Goal: Book appointment/travel/reservation

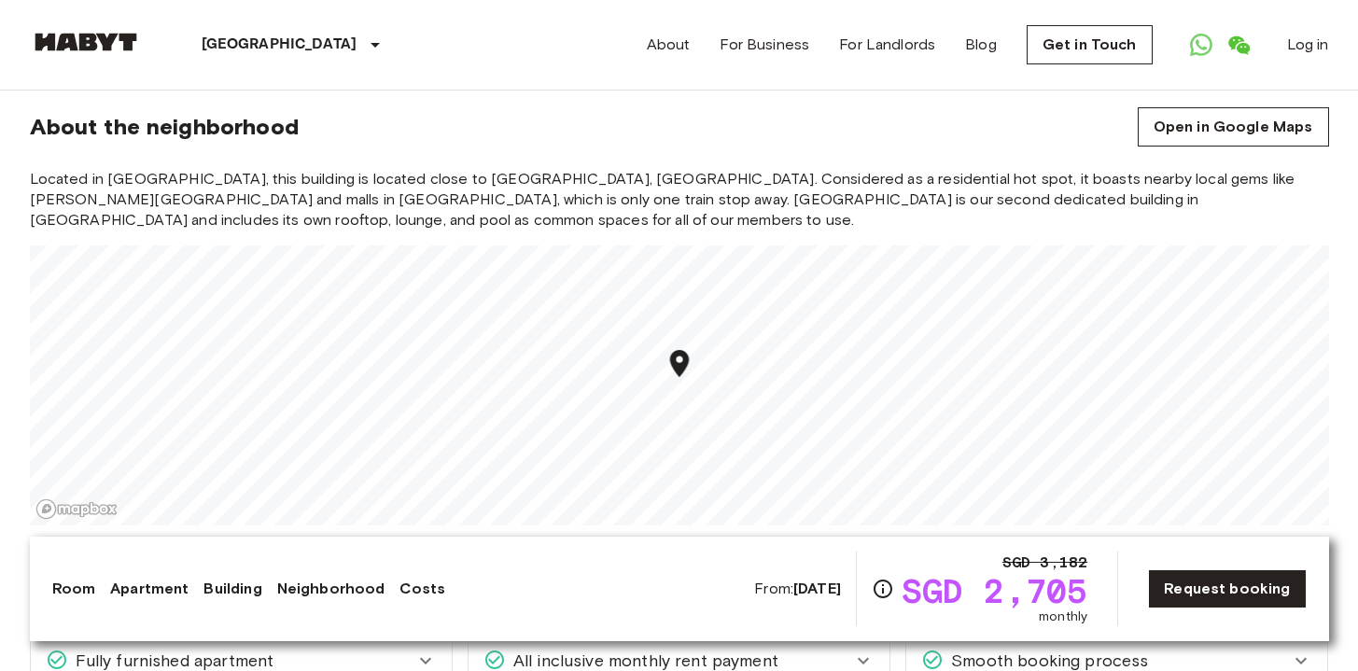
scroll to position [2312, 0]
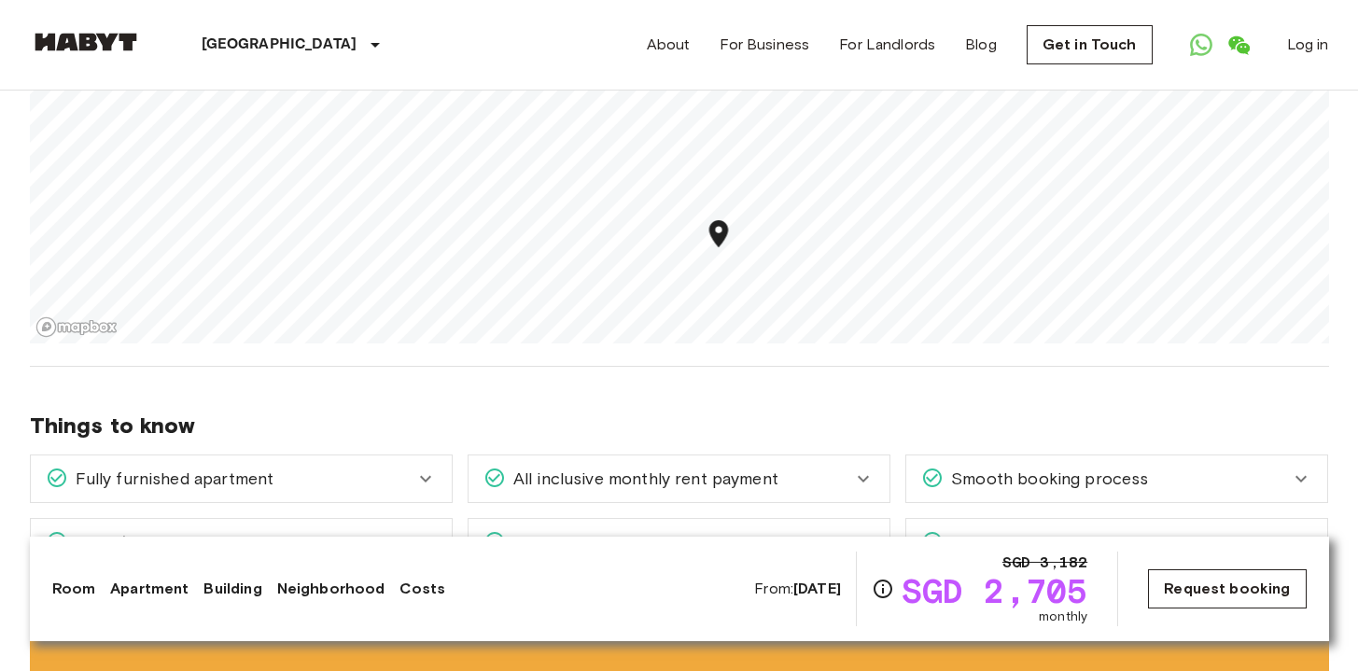
click at [1247, 588] on link "Request booking" at bounding box center [1227, 588] width 158 height 39
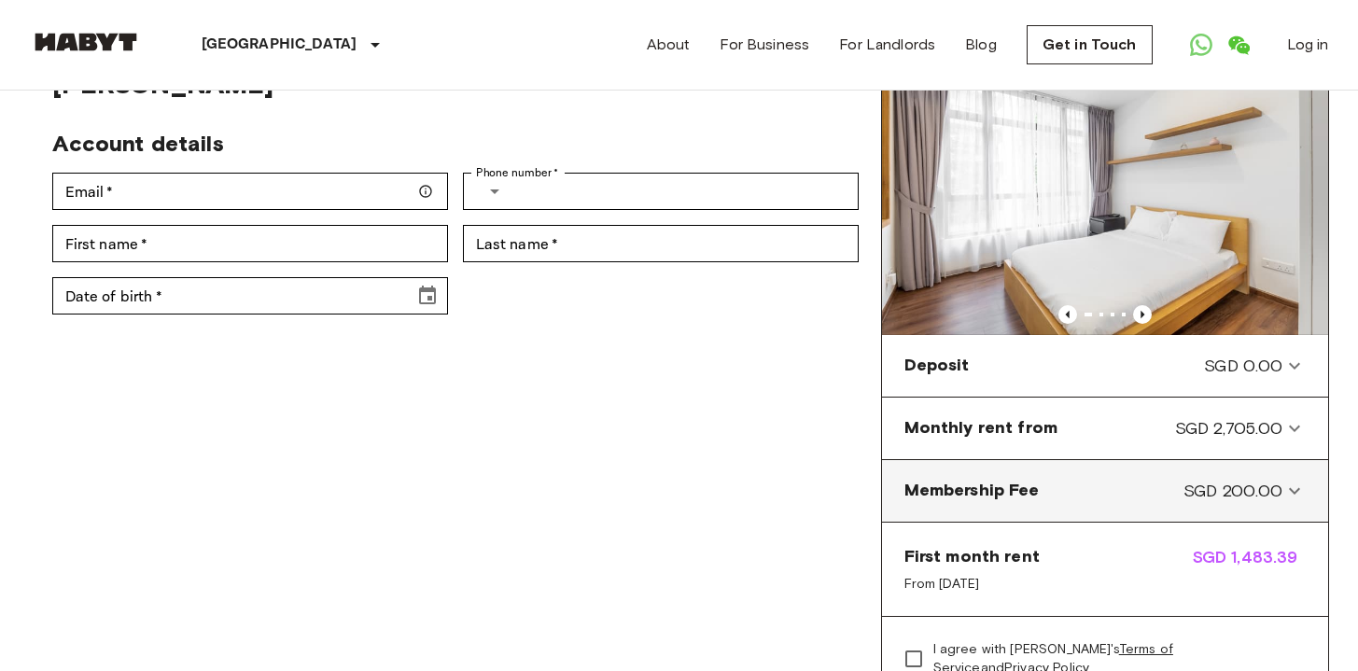
scroll to position [119, 0]
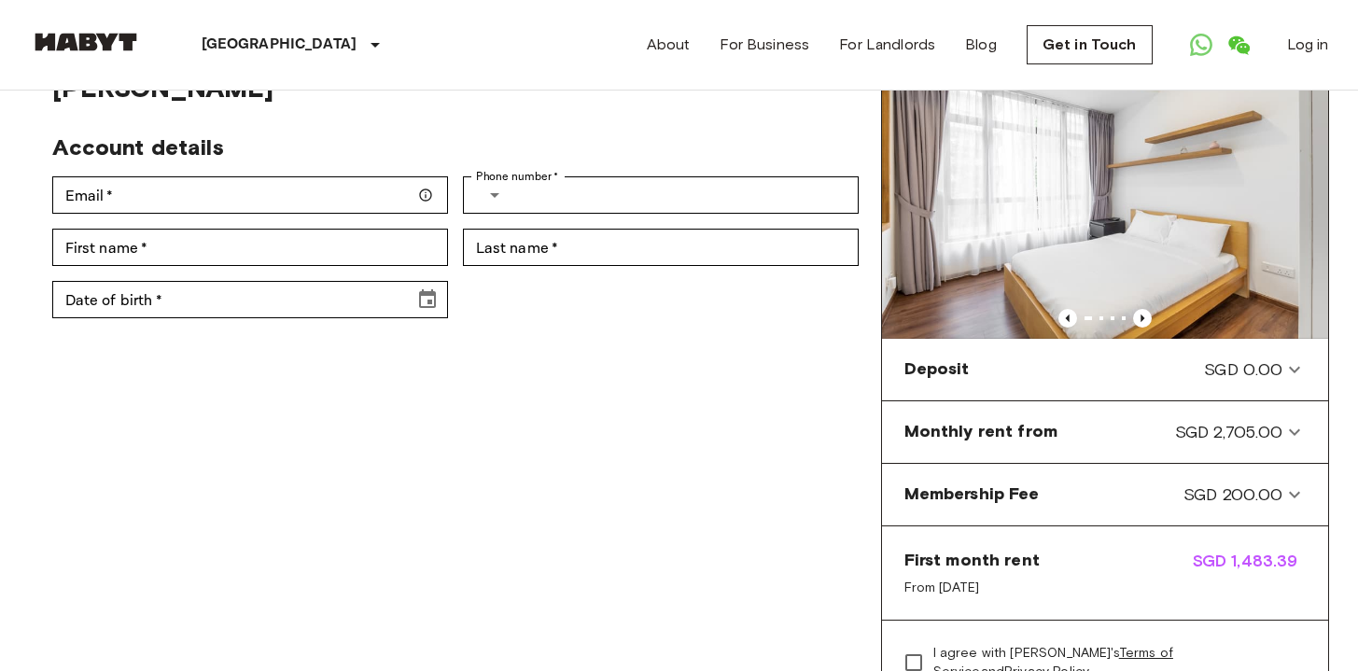
click at [730, 404] on div "Private room in Singapore, Central - Newton Account details Email   * Email   *…" at bounding box center [455, 413] width 851 height 747
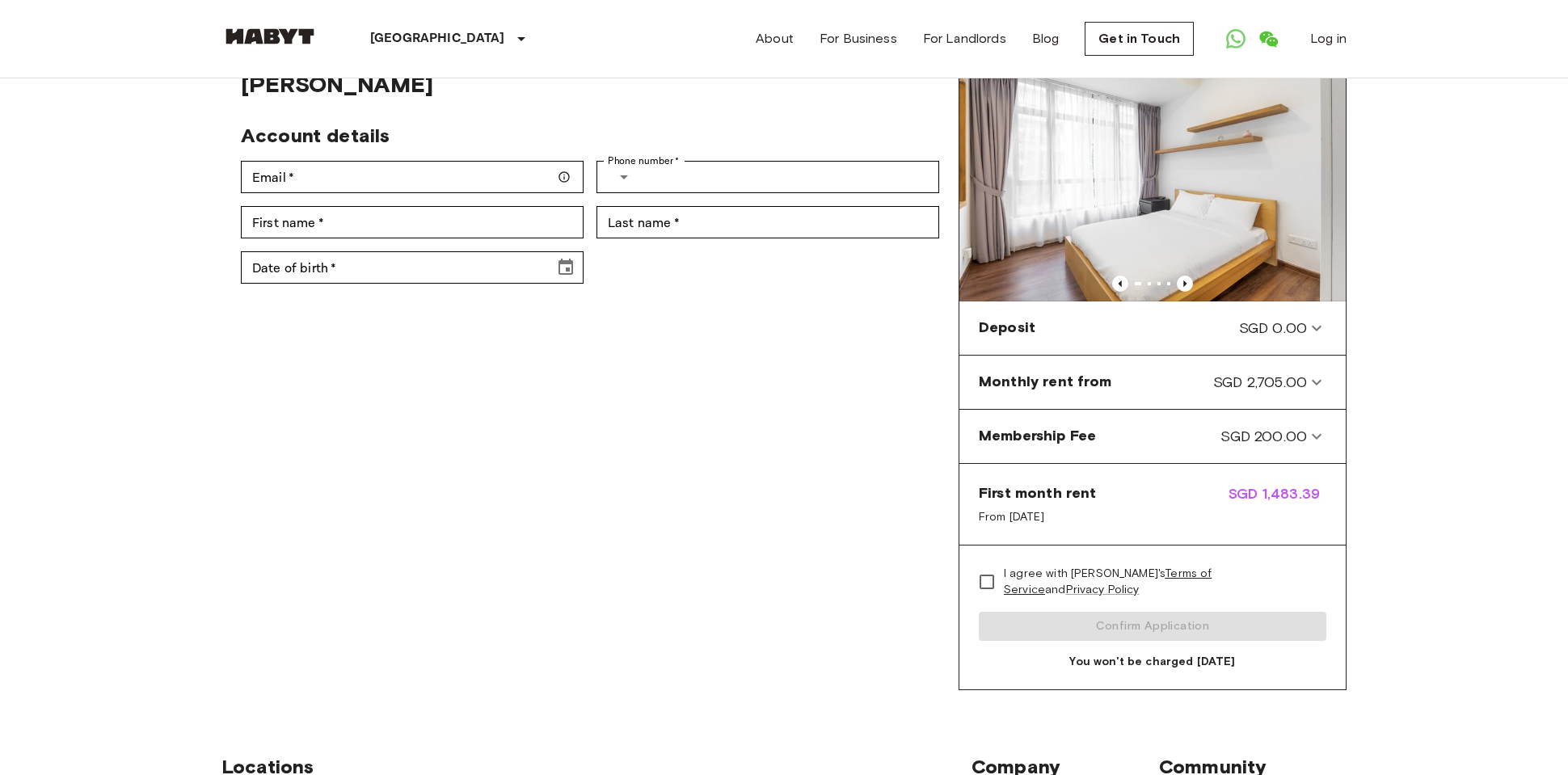
scroll to position [72, 0]
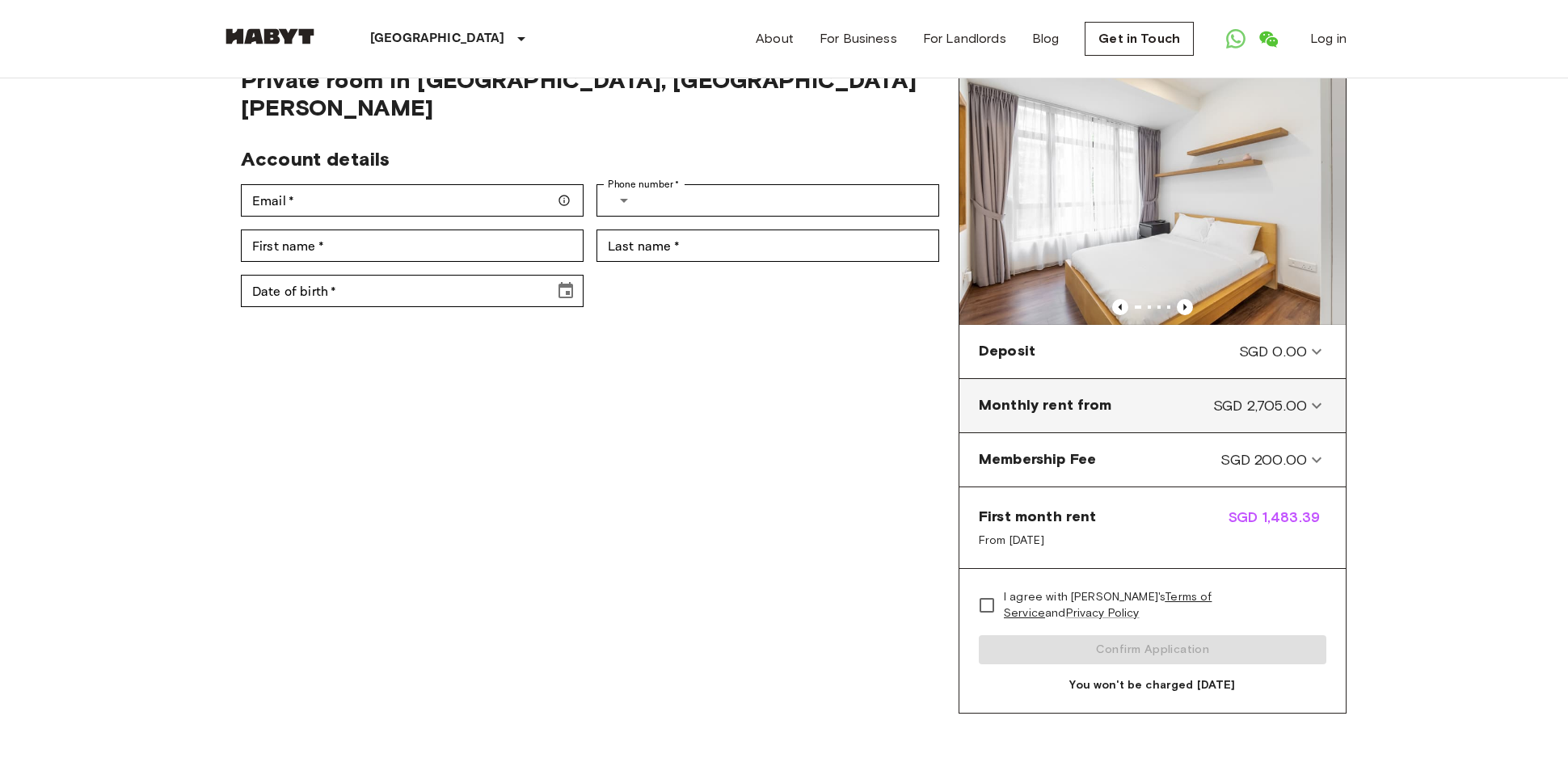
click at [1176, 410] on span "SGD 2,705.00" at bounding box center [1260, 405] width 94 height 21
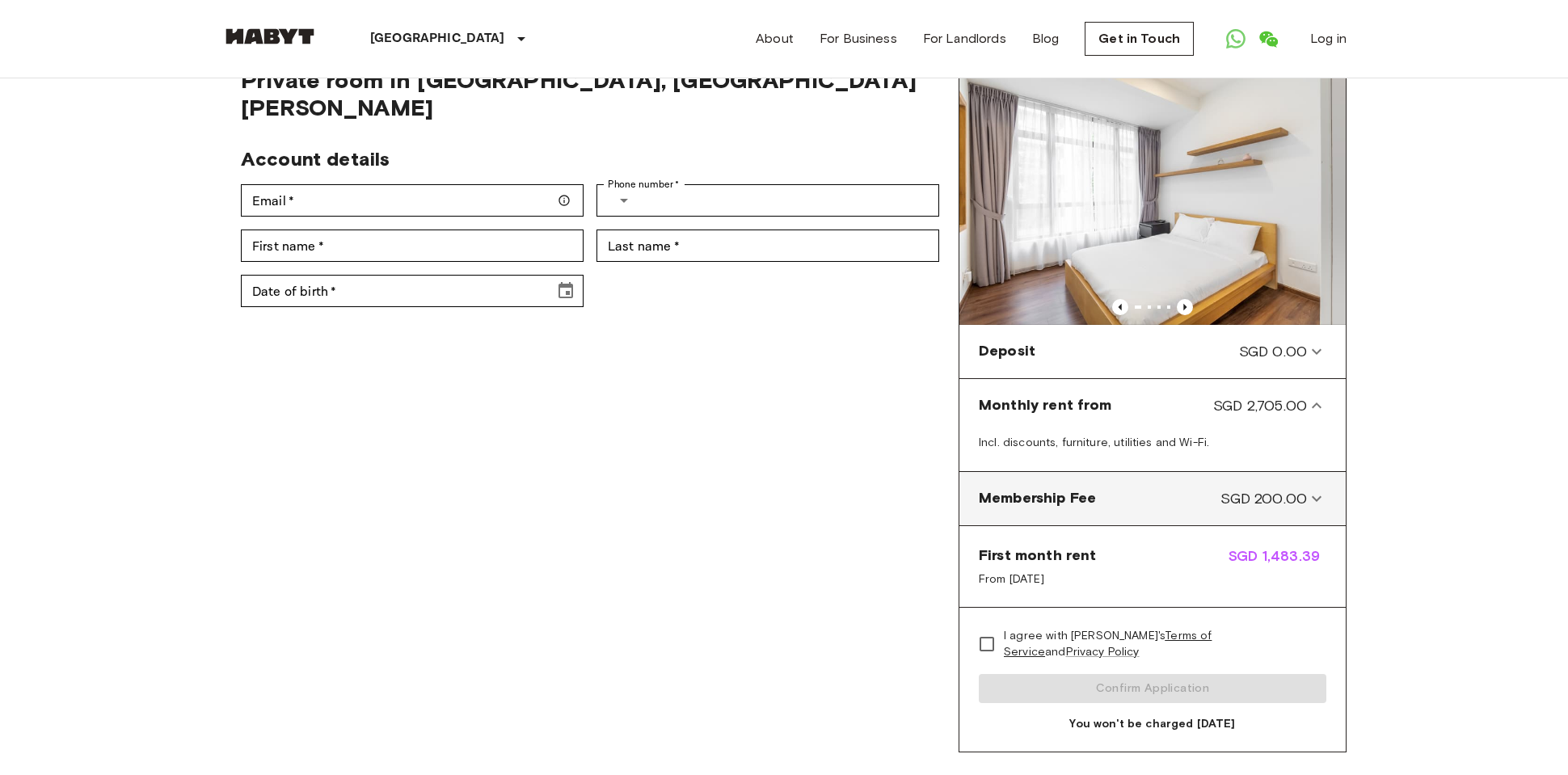
click at [1176, 512] on Fee-panel "Membership Fee SGD 200.00" at bounding box center [1152, 498] width 373 height 41
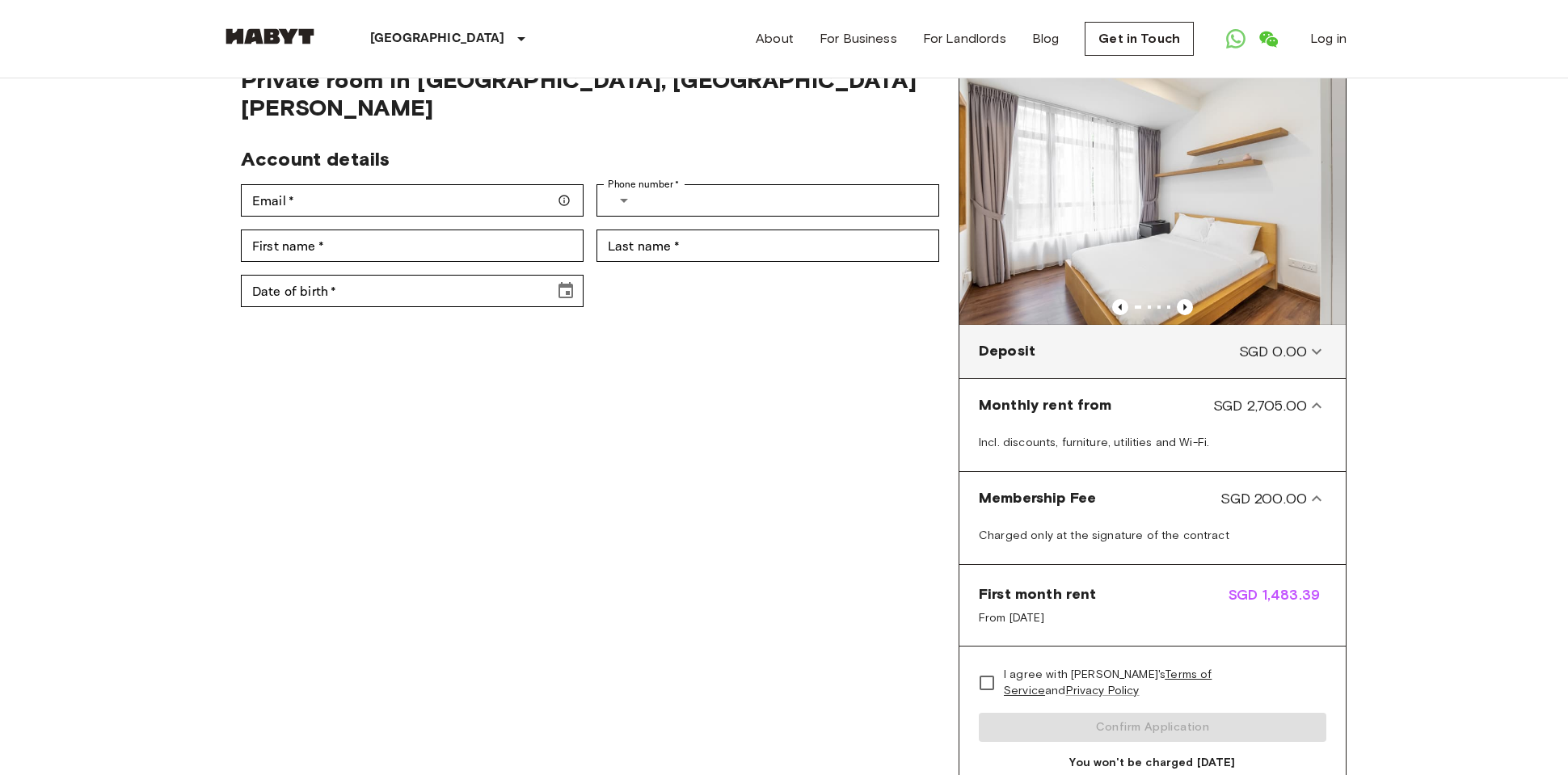
click at [1176, 357] on icon at bounding box center [1317, 352] width 19 height 19
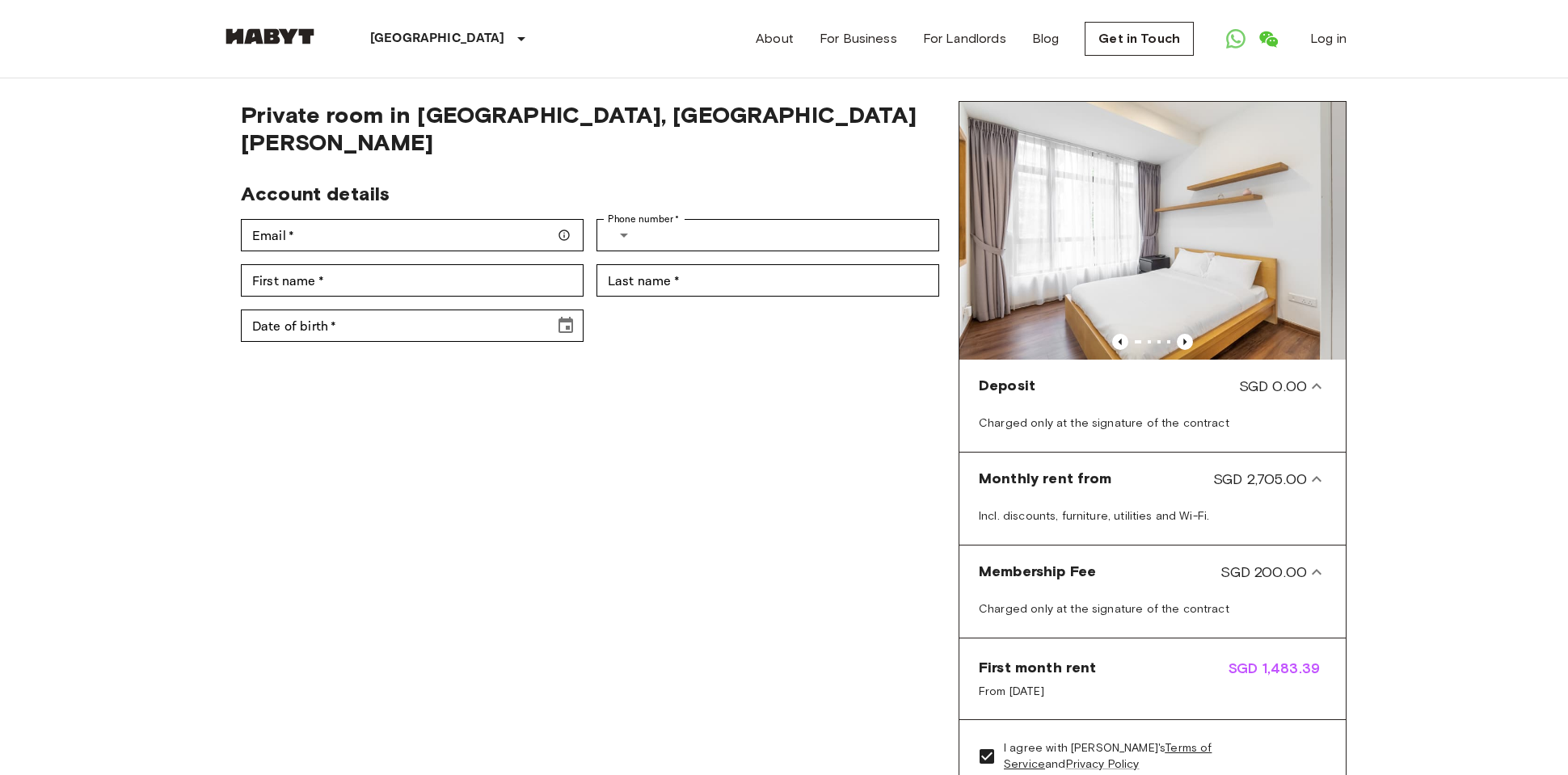
scroll to position [36, 0]
click at [1176, 344] on icon "Previous image" at bounding box center [1185, 343] width 16 height 16
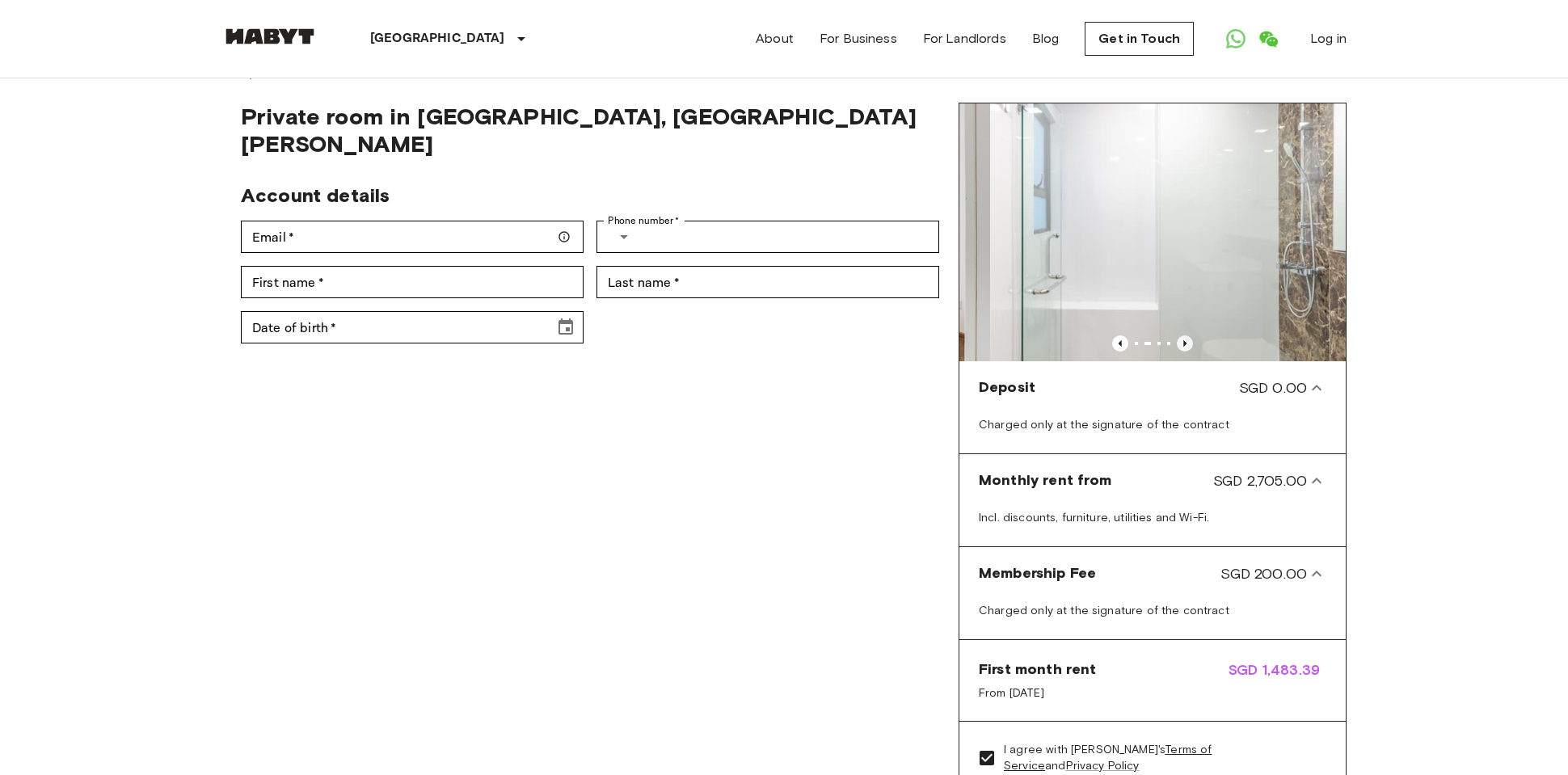
click at [1176, 344] on icon "Previous image" at bounding box center [1185, 343] width 16 height 16
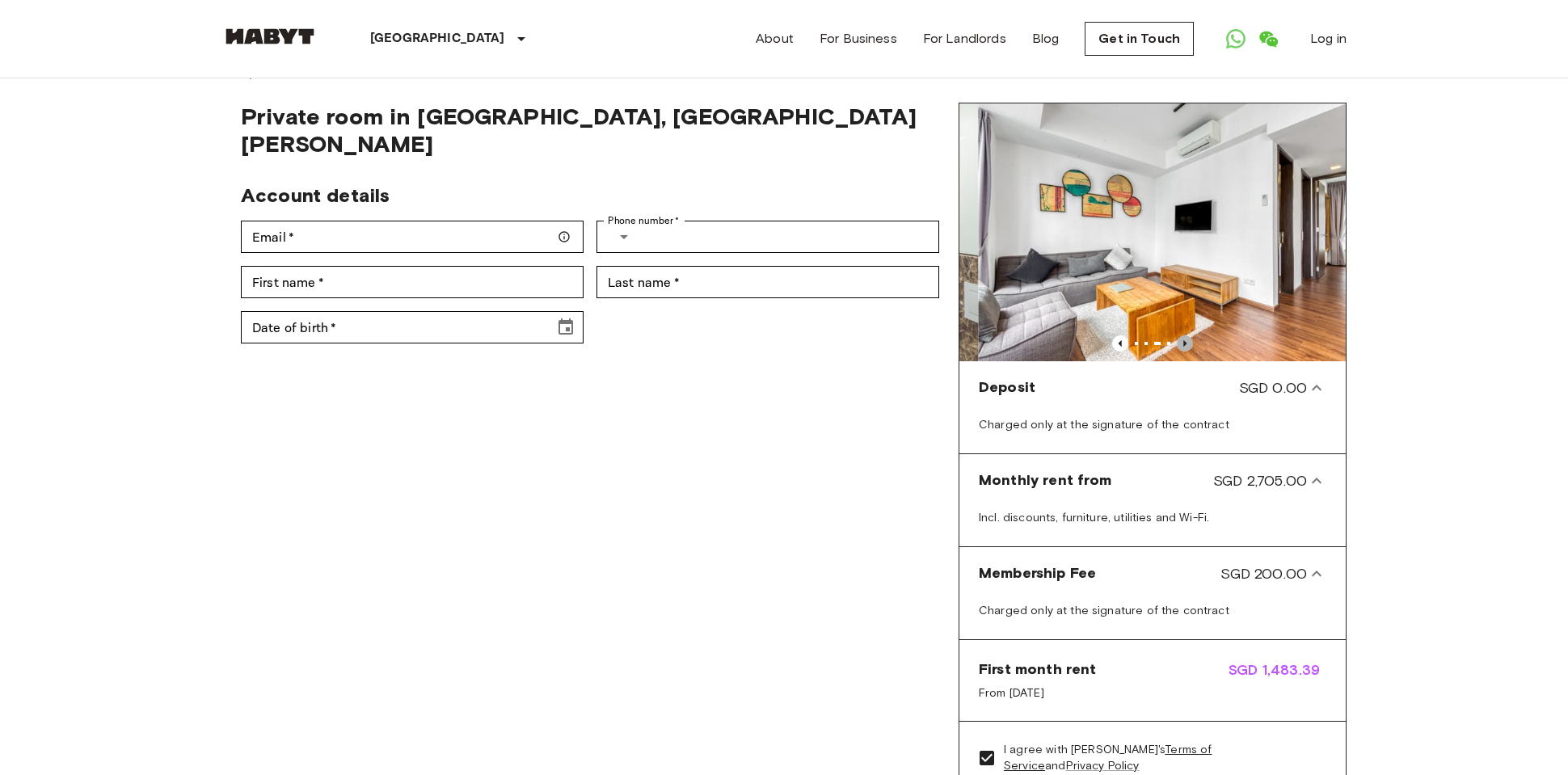
click at [1176, 344] on icon "Previous image" at bounding box center [1185, 343] width 16 height 16
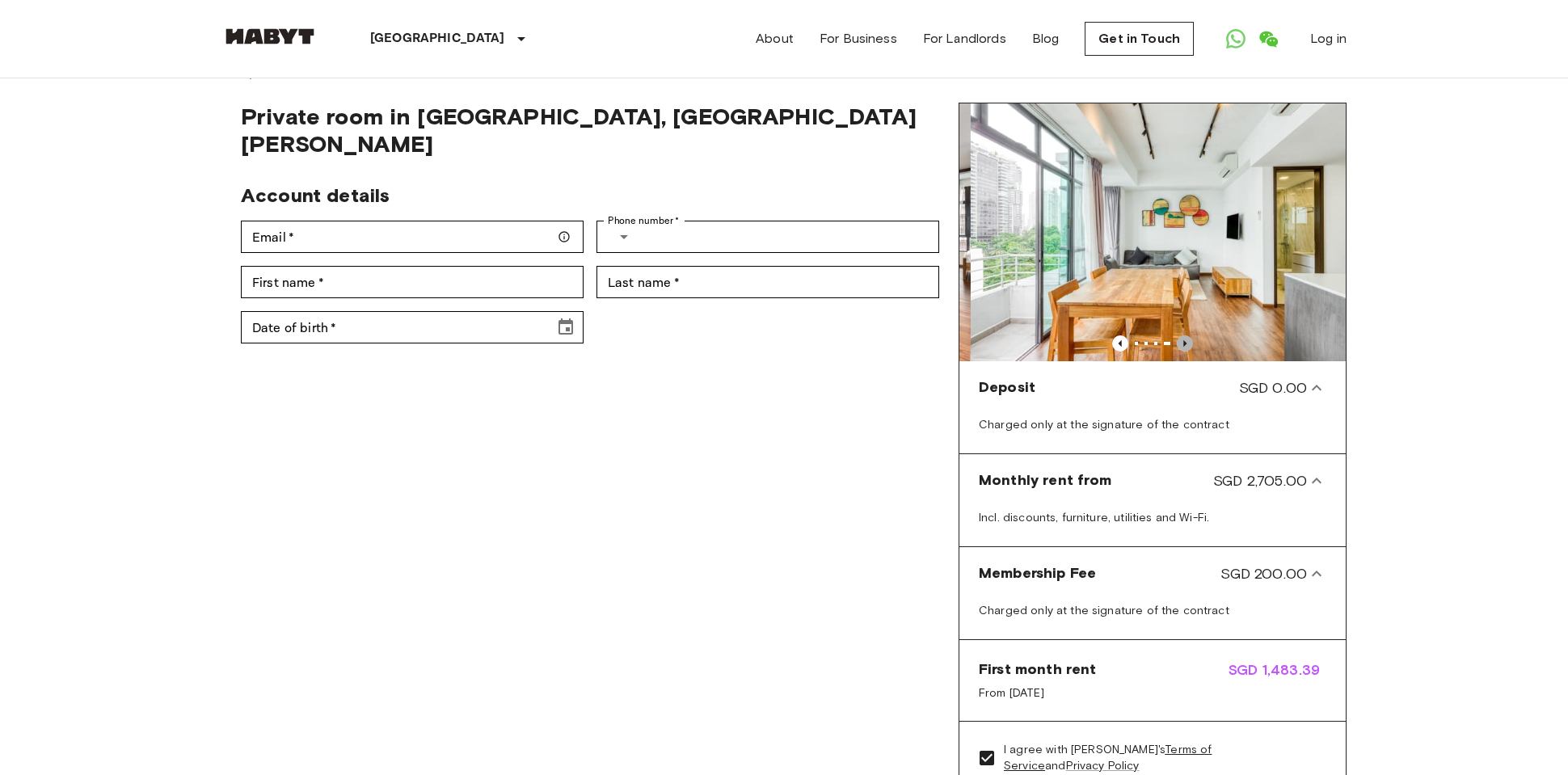
click at [1176, 344] on icon "Previous image" at bounding box center [1185, 343] width 16 height 16
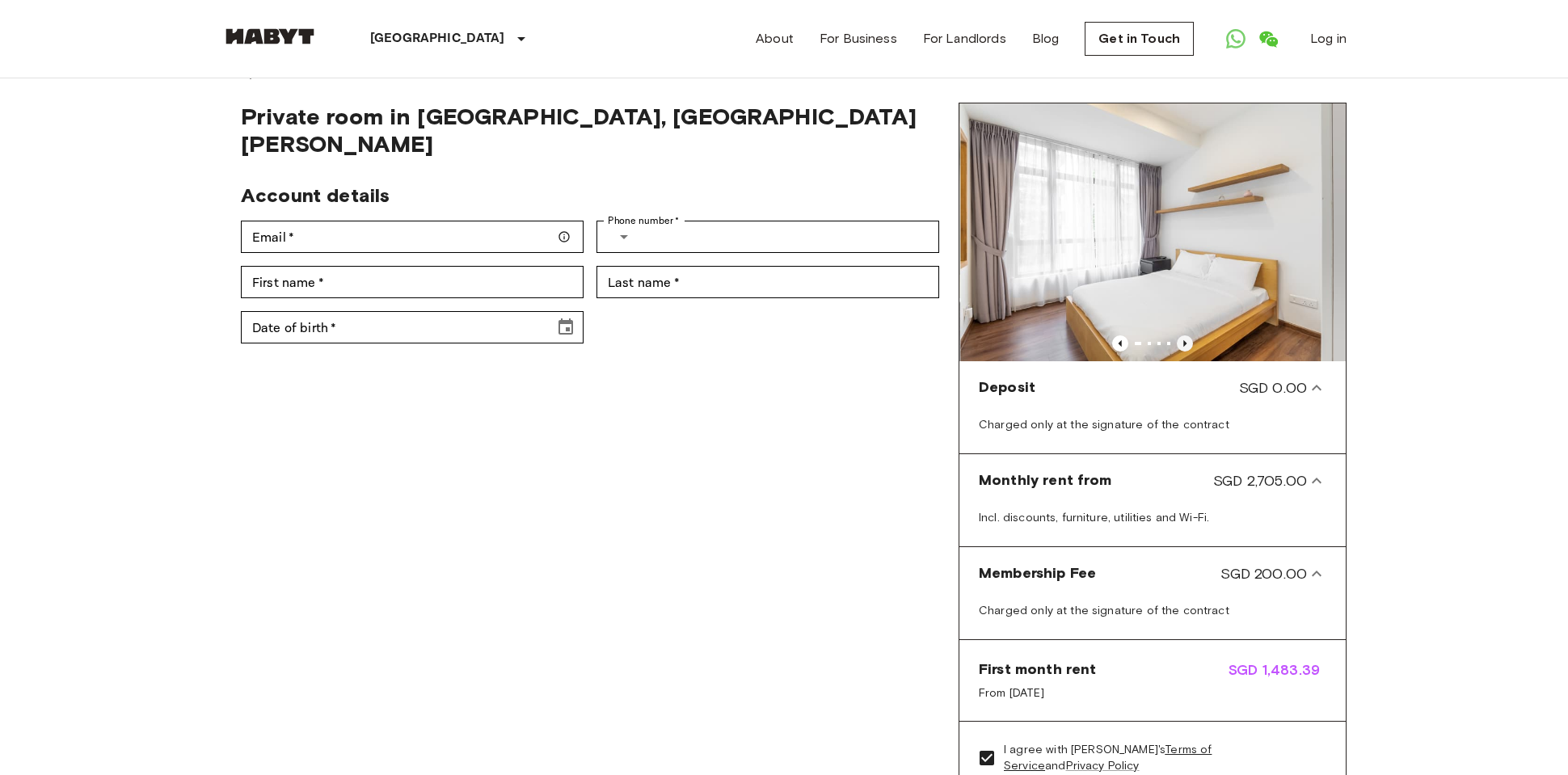
click at [1176, 344] on icon "Previous image" at bounding box center [1185, 343] width 16 height 16
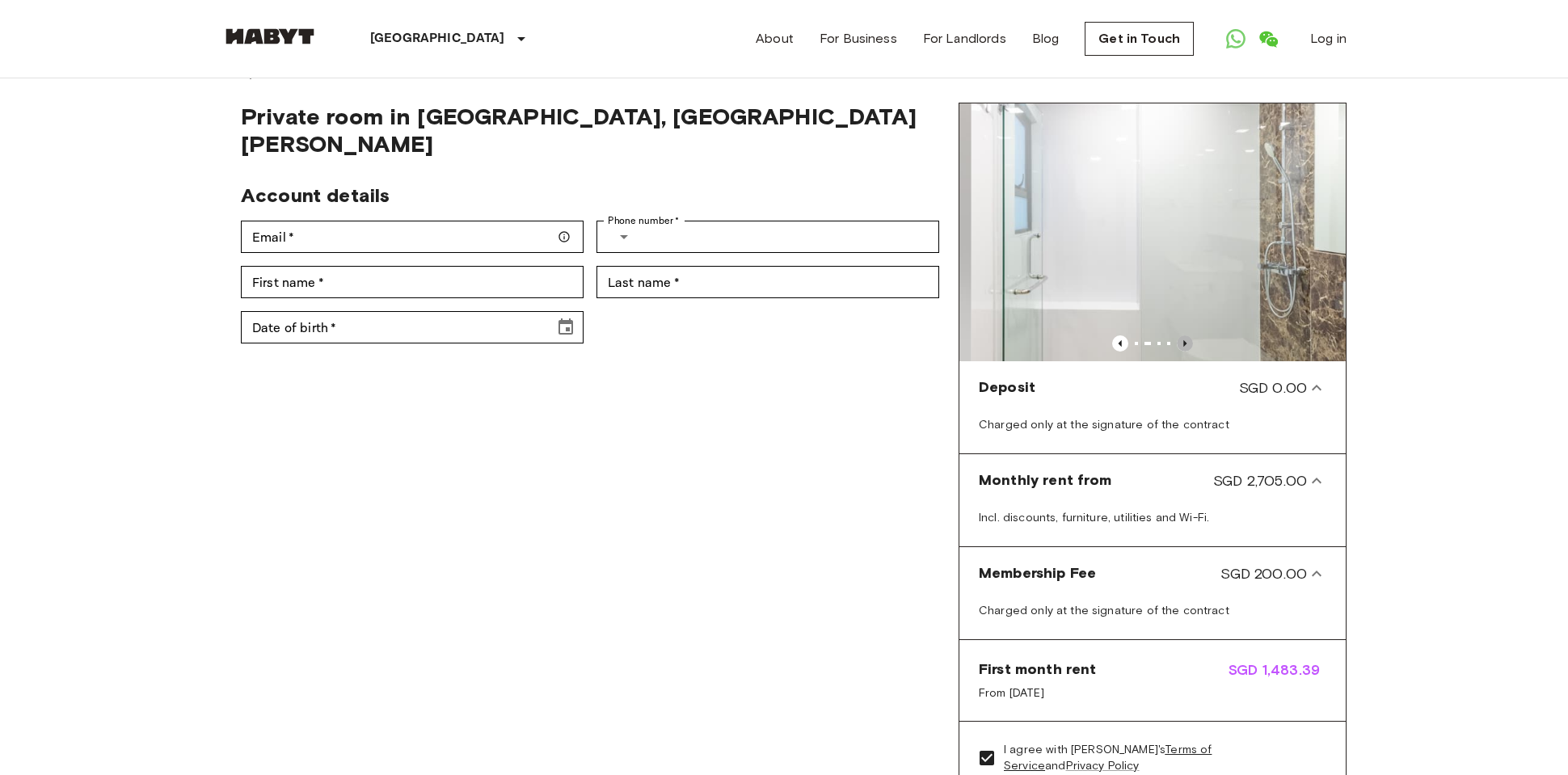
click at [1176, 344] on icon "Previous image" at bounding box center [1185, 343] width 16 height 16
